Goal: Task Accomplishment & Management: Use online tool/utility

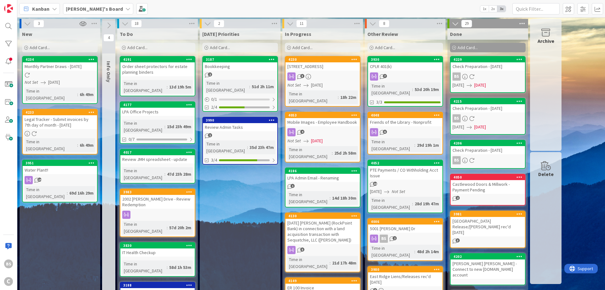
click at [83, 9] on b "[PERSON_NAME]'s Board" at bounding box center [94, 9] width 57 height 6
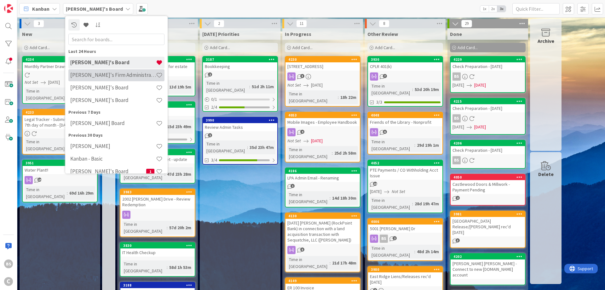
click at [86, 73] on h4 "[PERSON_NAME]'s Firm Administration Board" at bounding box center [113, 75] width 86 height 6
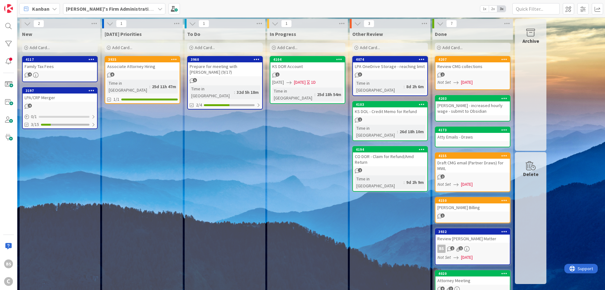
click at [103, 7] on b "[PERSON_NAME]'s Firm Administration Board" at bounding box center [117, 9] width 103 height 6
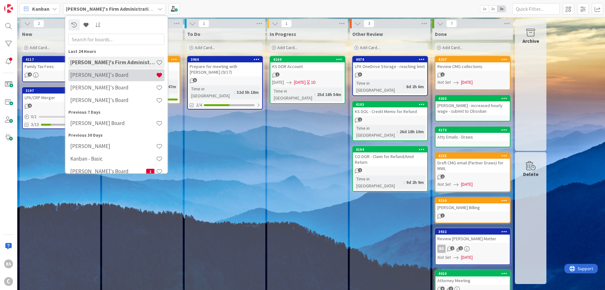
click at [101, 78] on div "[PERSON_NAME]'s Board" at bounding box center [116, 75] width 96 height 12
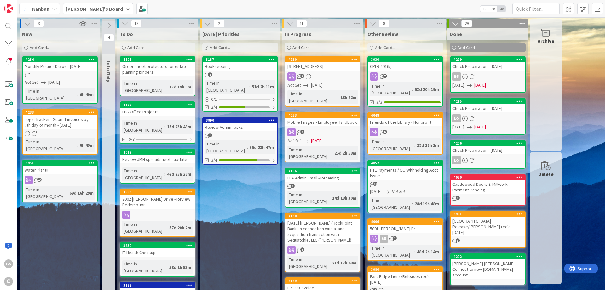
click at [206, 43] on div "Add Card..." at bounding box center [240, 47] width 76 height 9
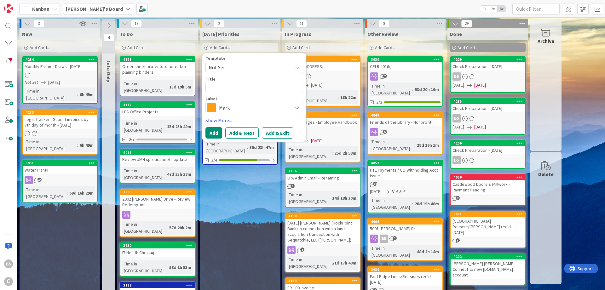
type textarea "x"
type textarea "3"
type textarea "x"
type textarea "36"
type textarea "x"
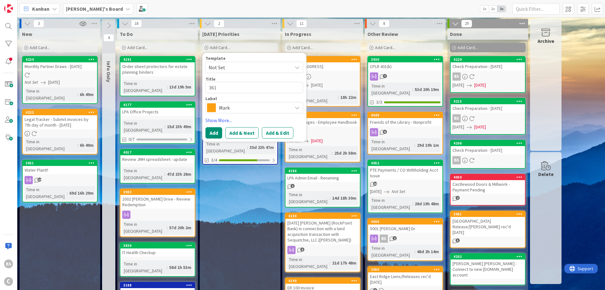
type textarea "3612"
type textarea "x"
type textarea "3612"
type textarea "x"
type textarea "3612 I"
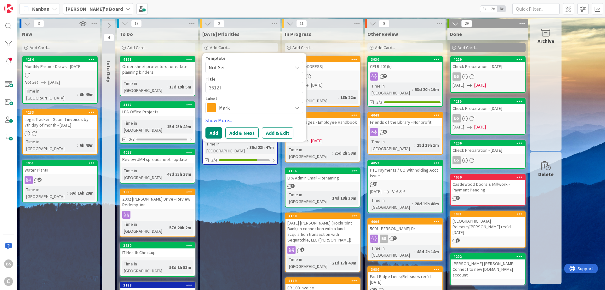
type textarea "x"
type textarea "3612 Id"
type textarea "x"
type textarea "3612 [PERSON_NAME]"
type textarea "x"
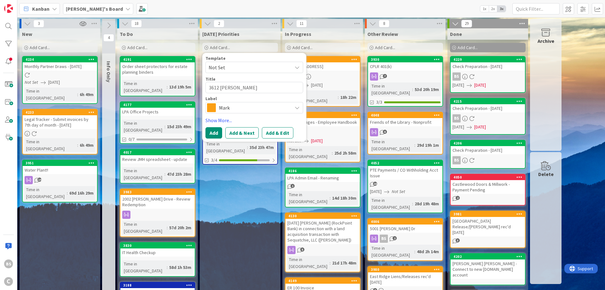
type textarea "3612 [PERSON_NAME]"
type textarea "x"
type textarea "3612 [PERSON_NAME]"
type textarea "x"
type textarea "3612 [PERSON_NAME]"
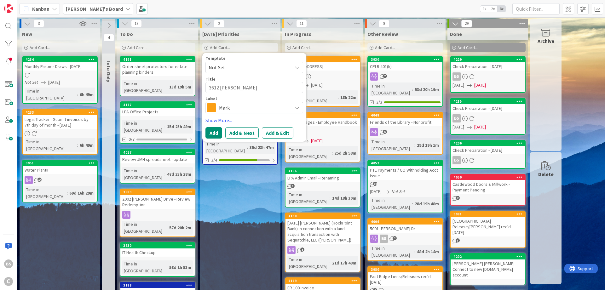
type textarea "x"
type textarea "3612 [PERSON_NAME]"
type textarea "x"
type textarea "3612 [PERSON_NAME]"
type textarea "x"
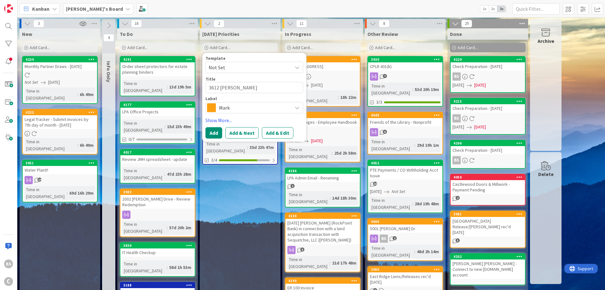
type textarea "3612 [PERSON_NAME]"
type textarea "x"
type textarea "3612 [PERSON_NAME]"
type textarea "x"
type textarea "3612 [PERSON_NAME] La"
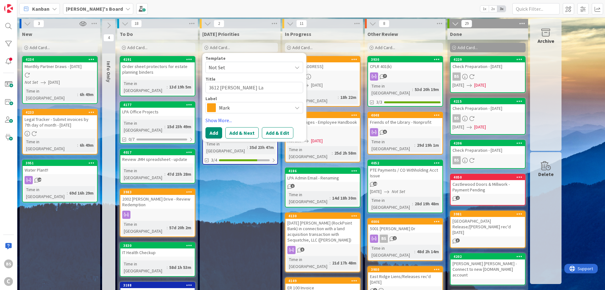
type textarea "x"
type textarea "[STREET_ADDRESS][PERSON_NAME]"
type textarea "x"
type textarea "[STREET_ADDRESS][PERSON_NAME][PERSON_NAME]"
click at [215, 131] on button "Add" at bounding box center [213, 132] width 17 height 11
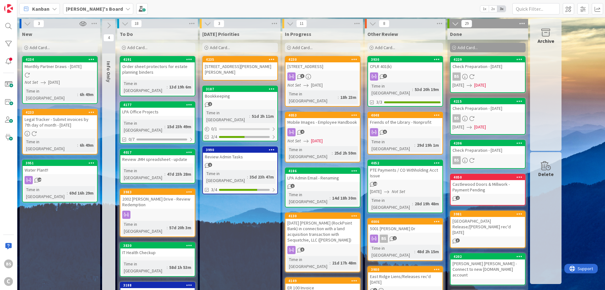
click at [231, 65] on div "[STREET_ADDRESS][PERSON_NAME][PERSON_NAME]" at bounding box center [240, 69] width 74 height 14
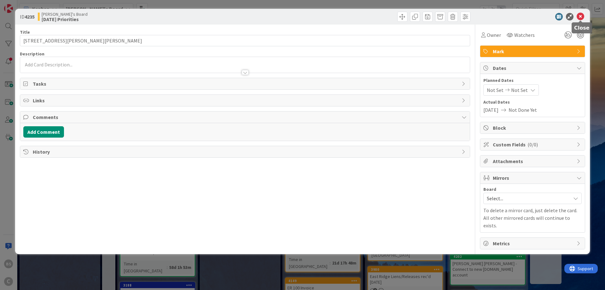
click at [582, 16] on icon at bounding box center [581, 17] width 8 height 8
